Goal: Task Accomplishment & Management: Manage account settings

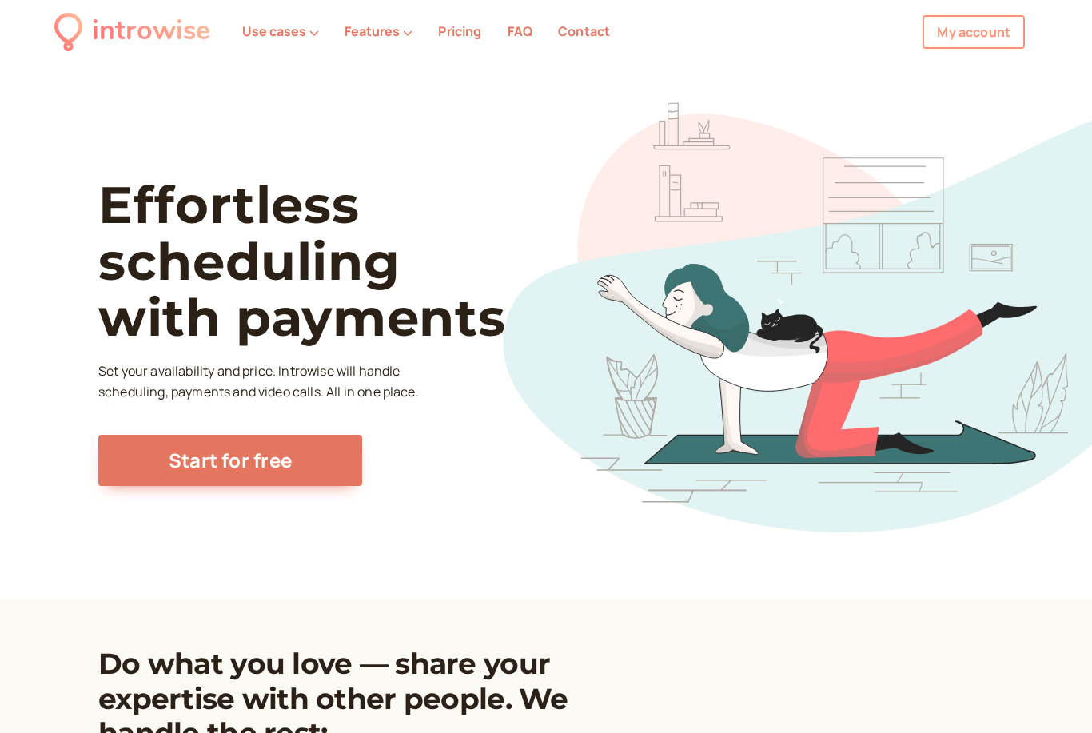
click at [974, 28] on link "My account" at bounding box center [973, 32] width 102 height 34
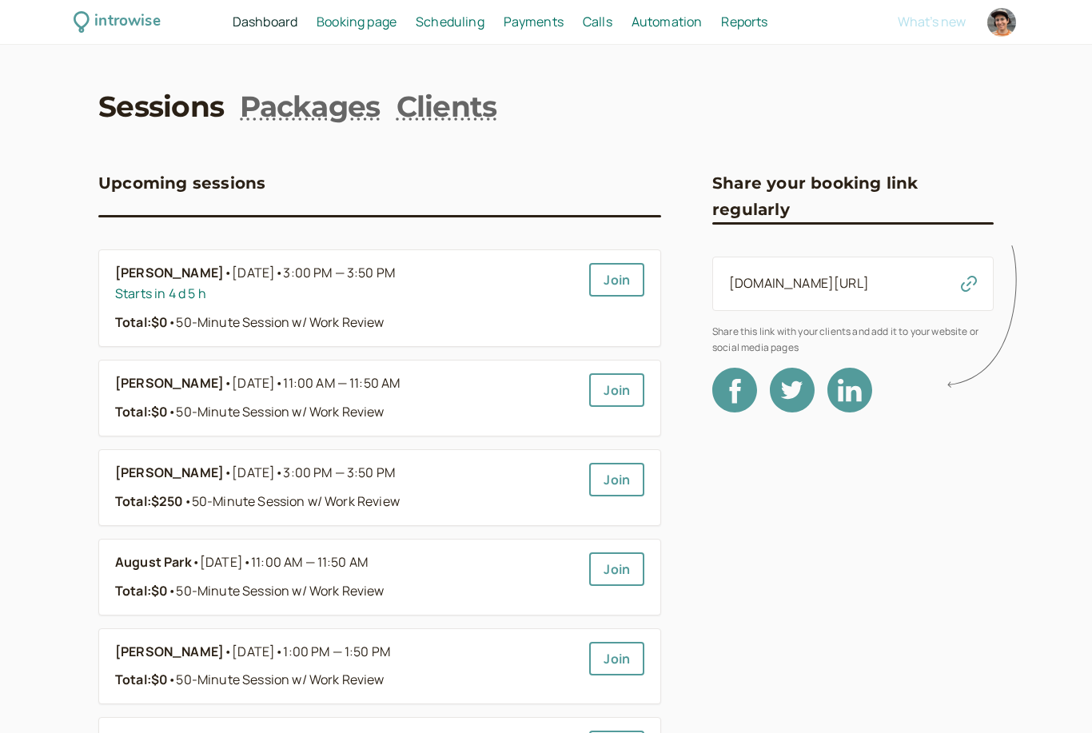
click at [540, 23] on span "Payments" at bounding box center [534, 22] width 60 height 18
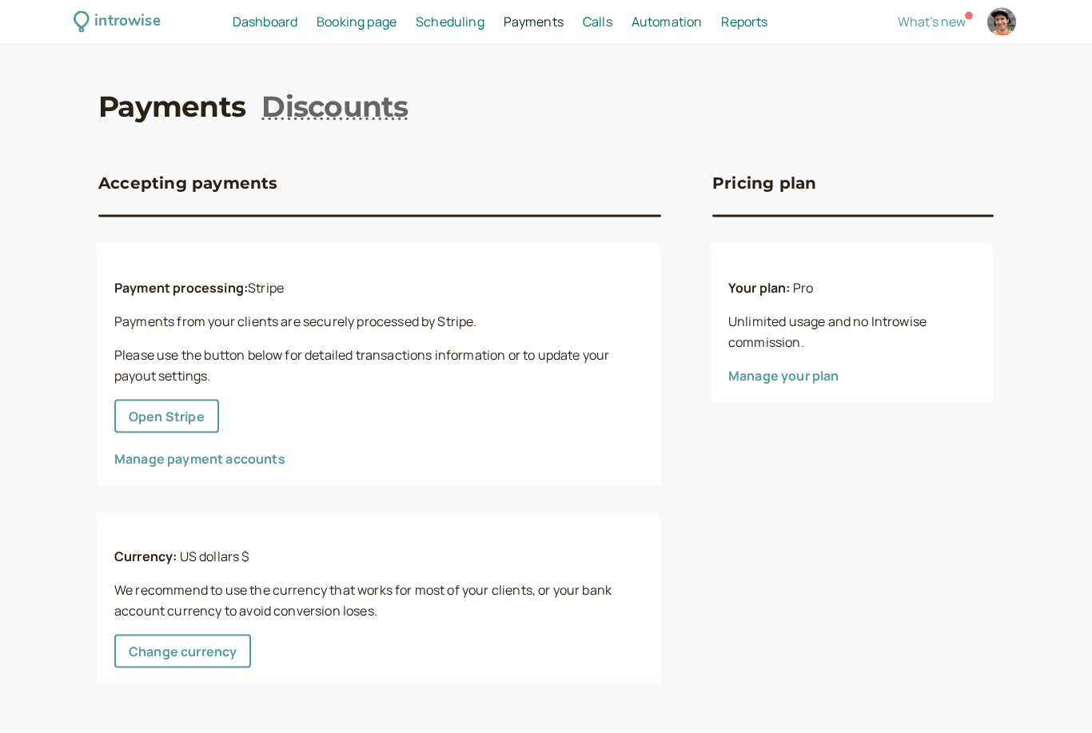
scroll to position [10, 0]
click at [800, 367] on link "Manage your plan" at bounding box center [783, 376] width 111 height 18
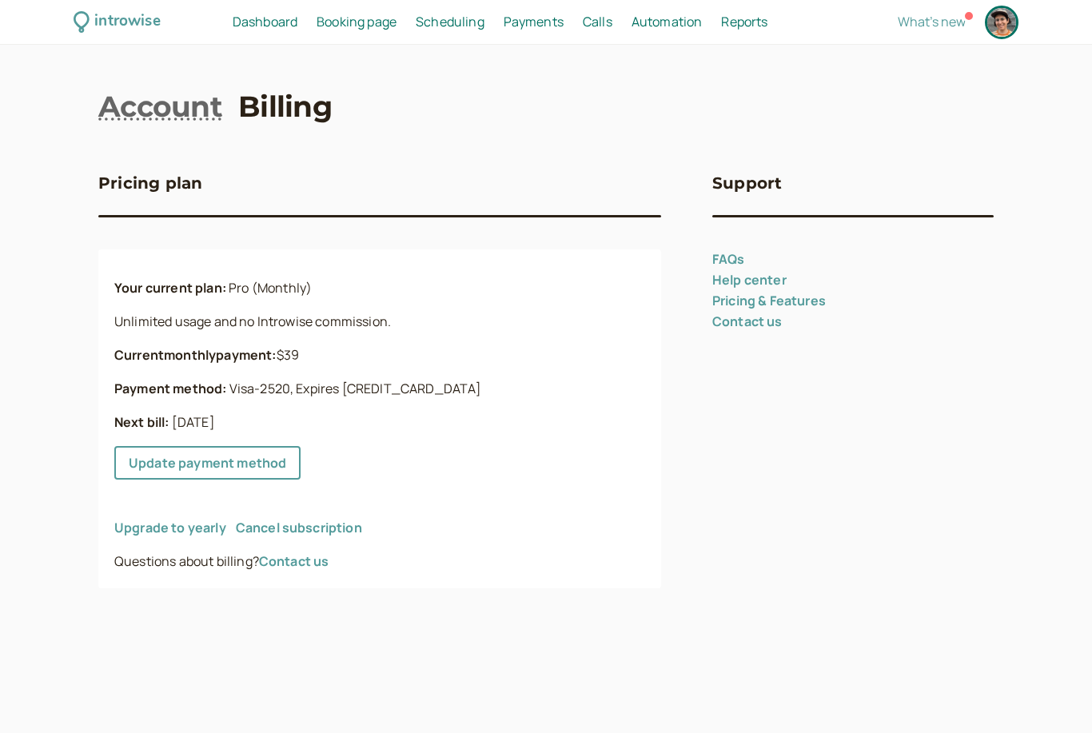
click at [328, 532] on link "Cancel subscription" at bounding box center [299, 528] width 126 height 18
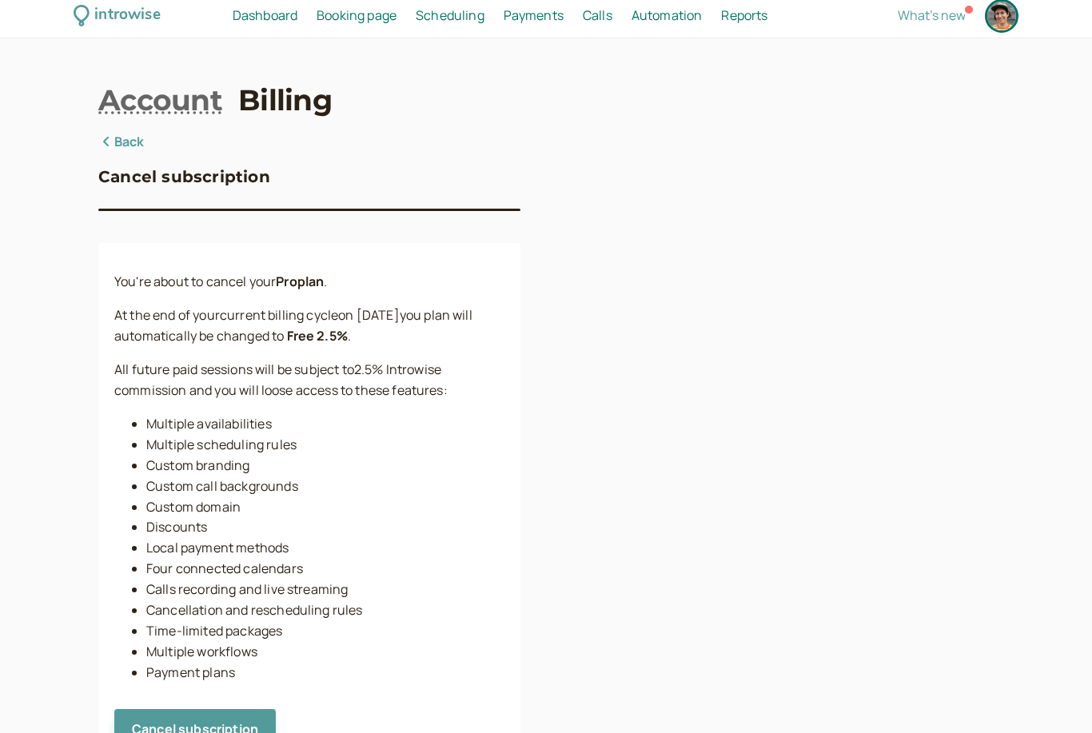
scroll to position [28, 0]
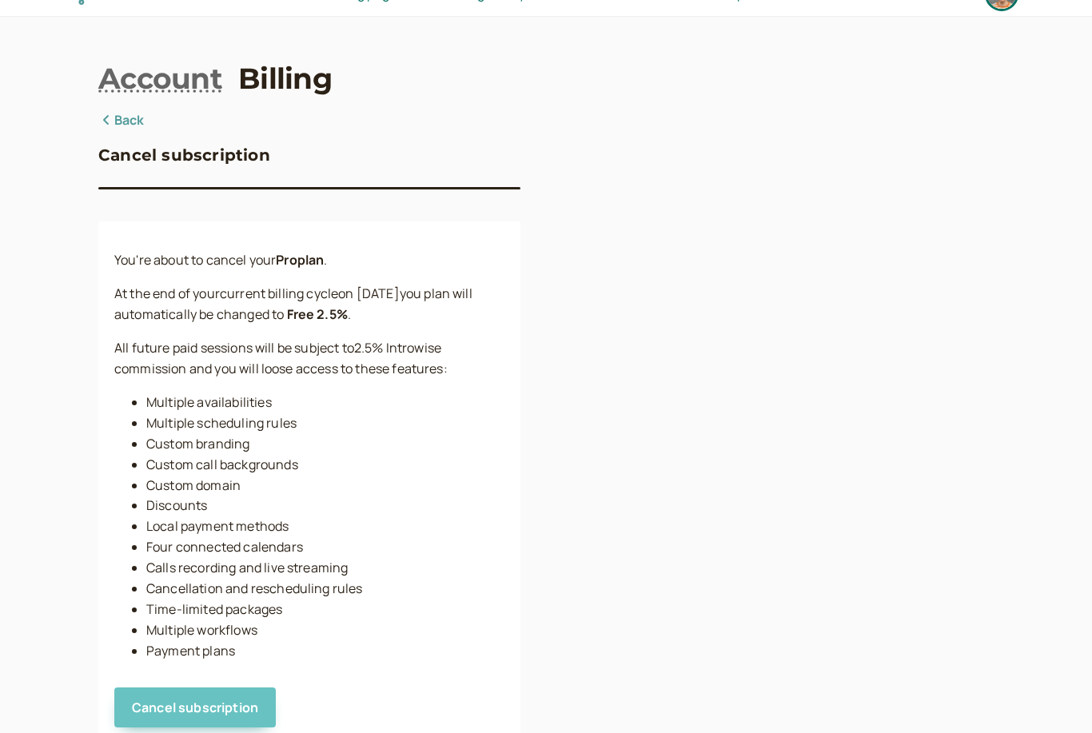
click at [217, 707] on span "Cancel subscription" at bounding box center [195, 708] width 126 height 18
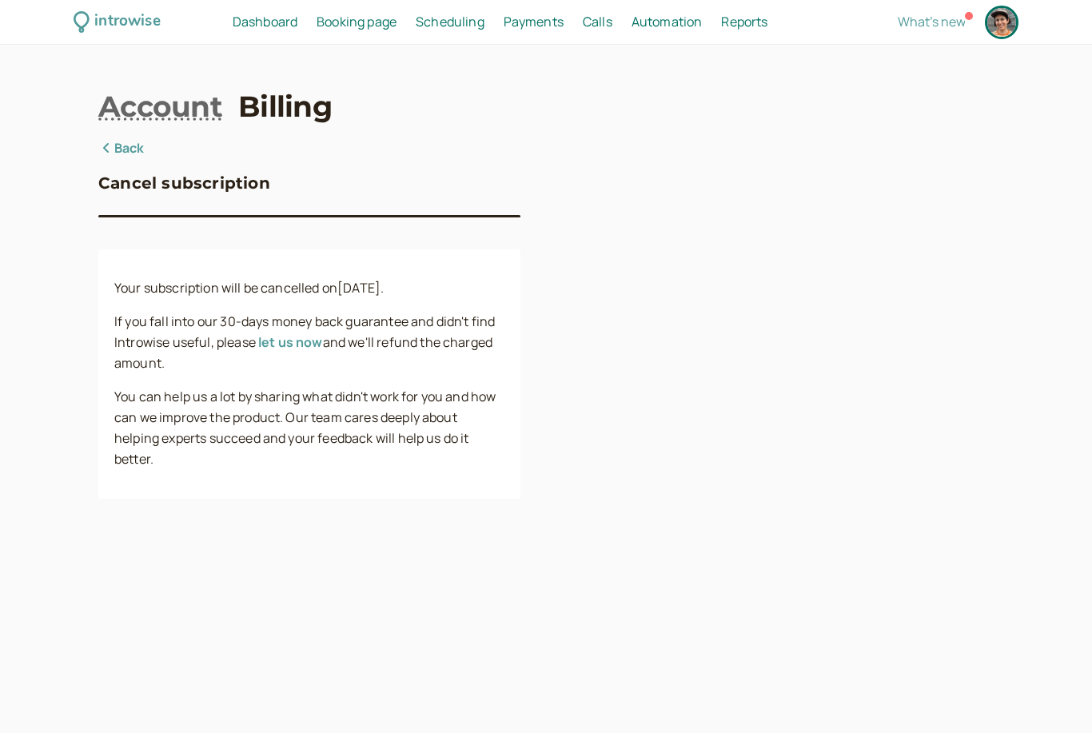
click at [122, 155] on link "Back" at bounding box center [121, 148] width 46 height 21
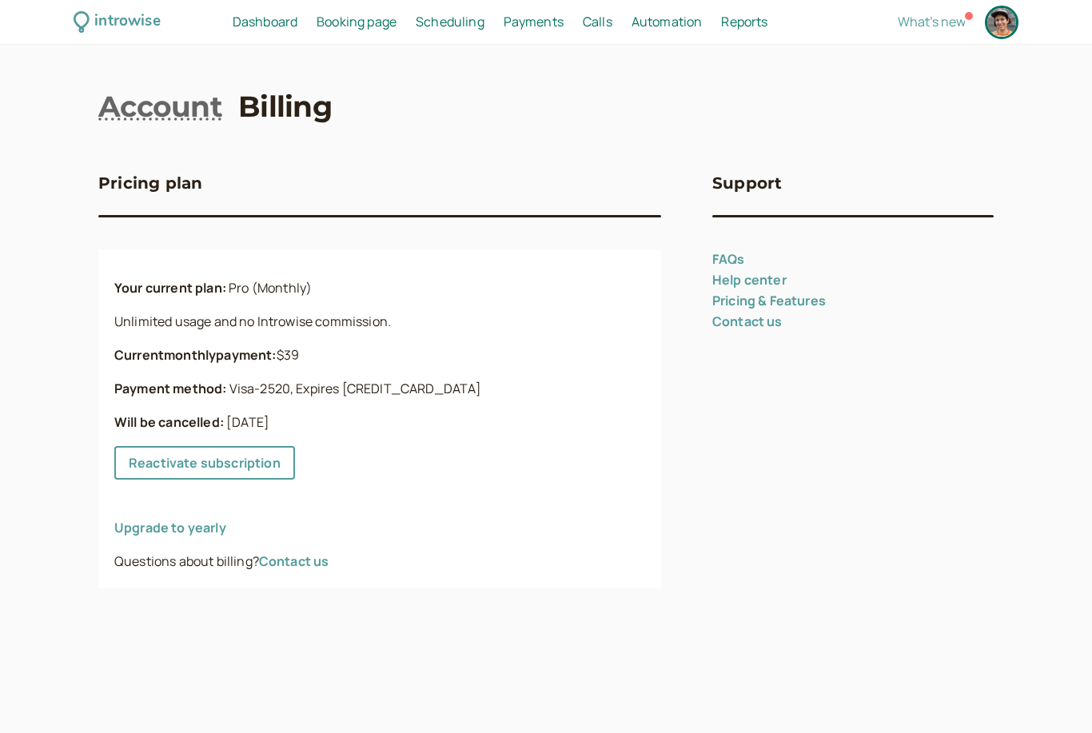
click at [814, 304] on link "Pricing & Features" at bounding box center [769, 301] width 114 height 18
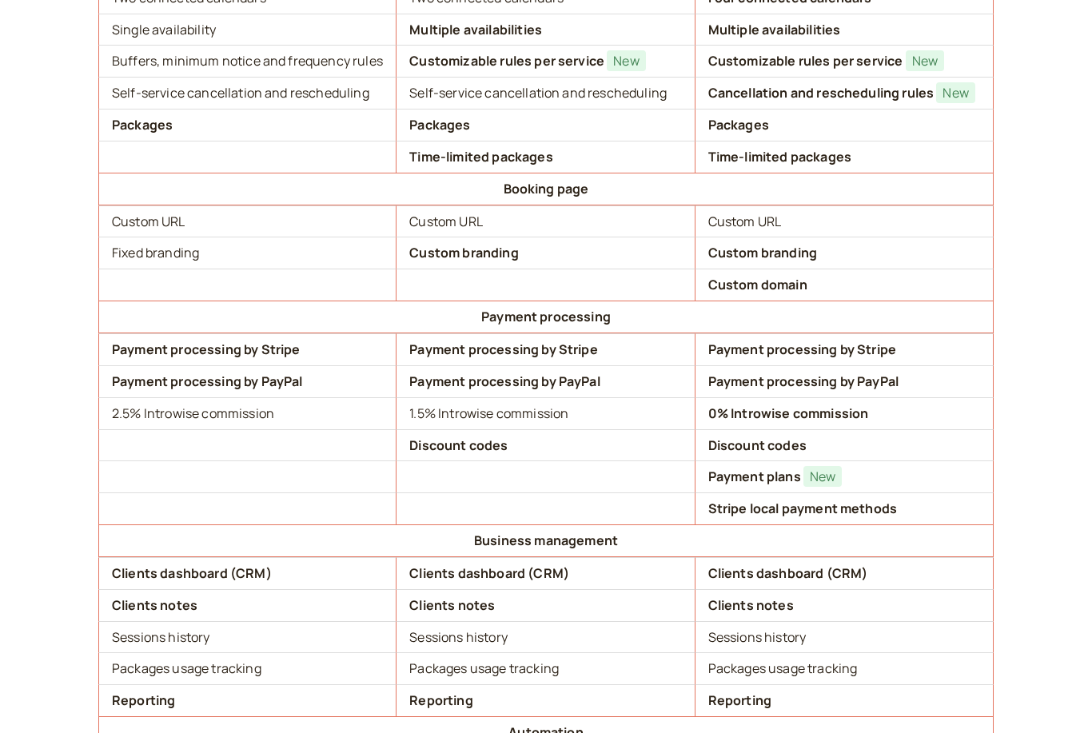
scroll to position [1003, 0]
